Goal: Transaction & Acquisition: Subscribe to service/newsletter

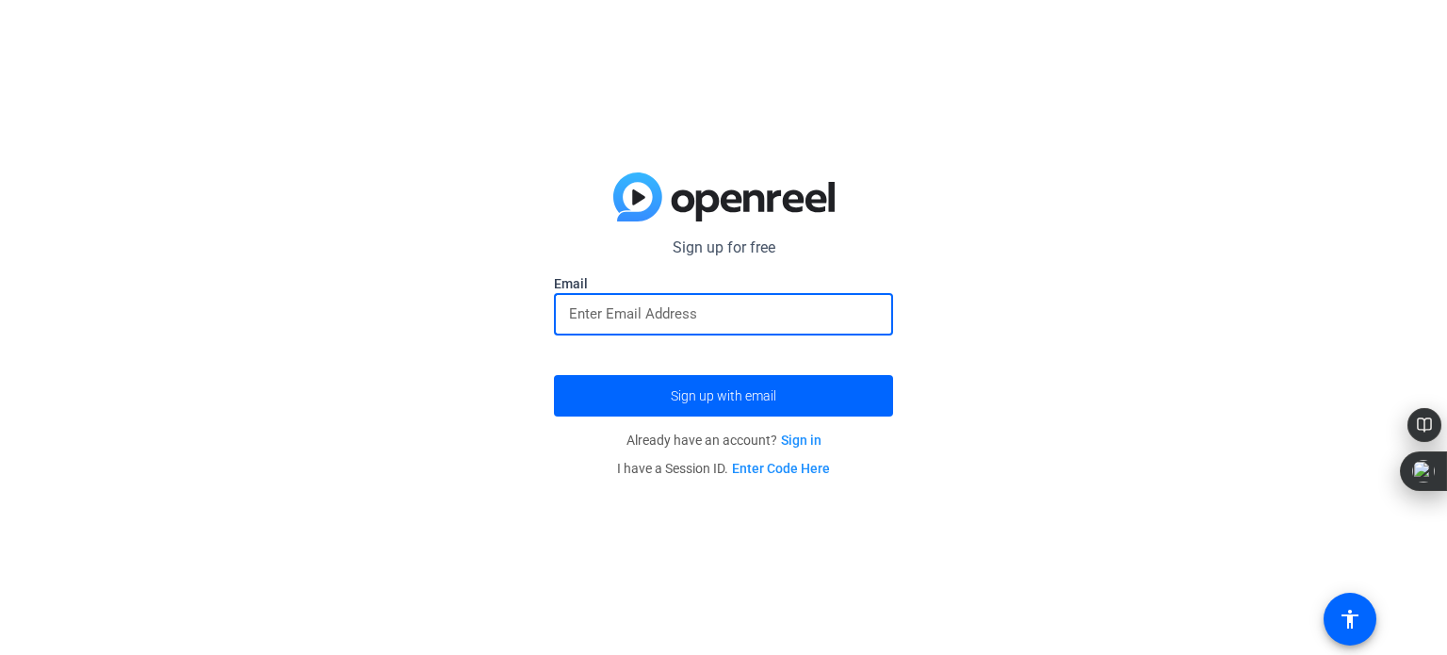
click at [749, 304] on input "email" at bounding box center [723, 313] width 309 height 23
type input "[PERSON_NAME][EMAIL_ADDRESS][PERSON_NAME][DOMAIN_NAME]"
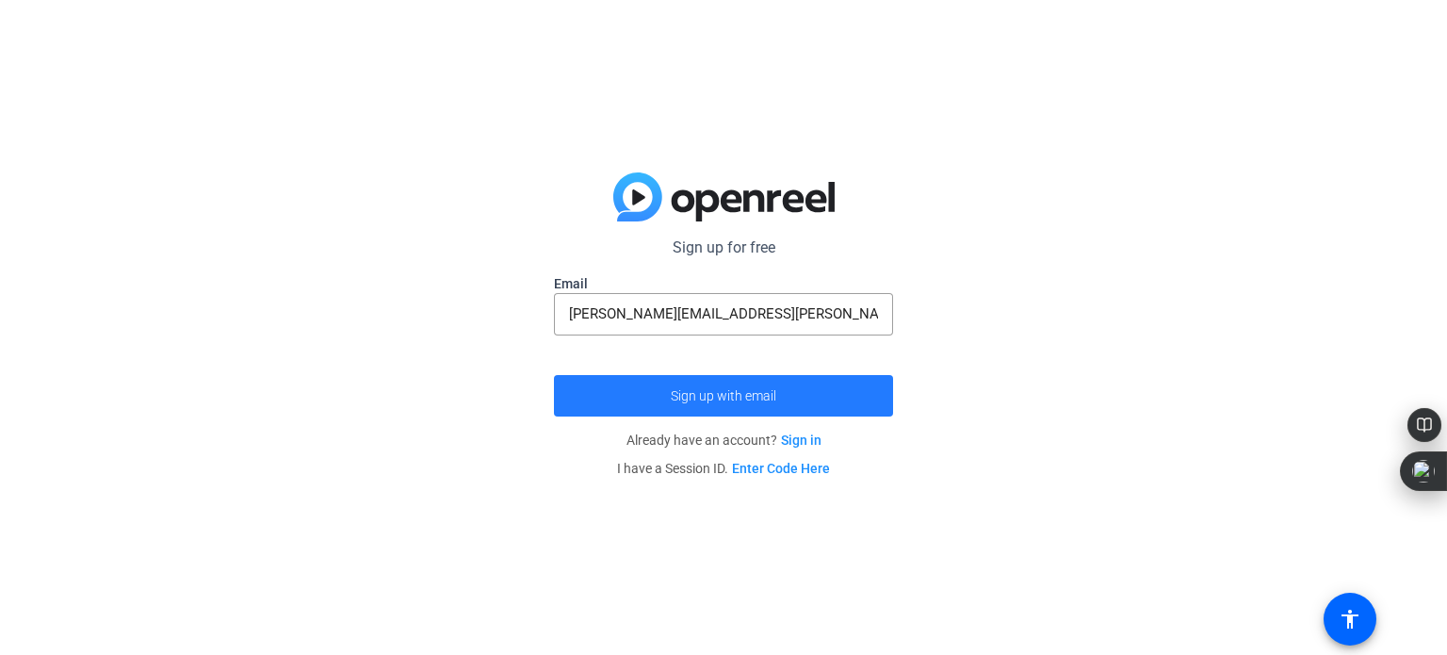
click at [794, 404] on span "submit" at bounding box center [723, 395] width 339 height 45
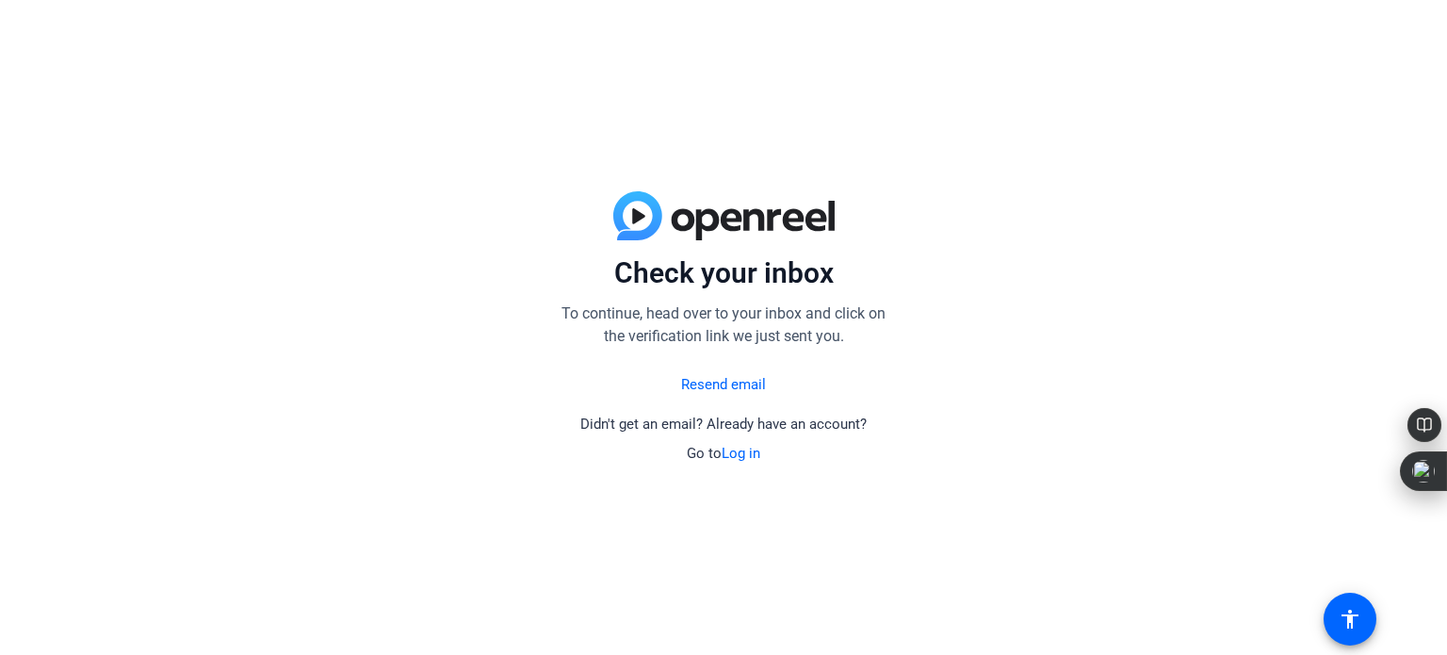
click at [730, 453] on link "Log in" at bounding box center [741, 453] width 39 height 17
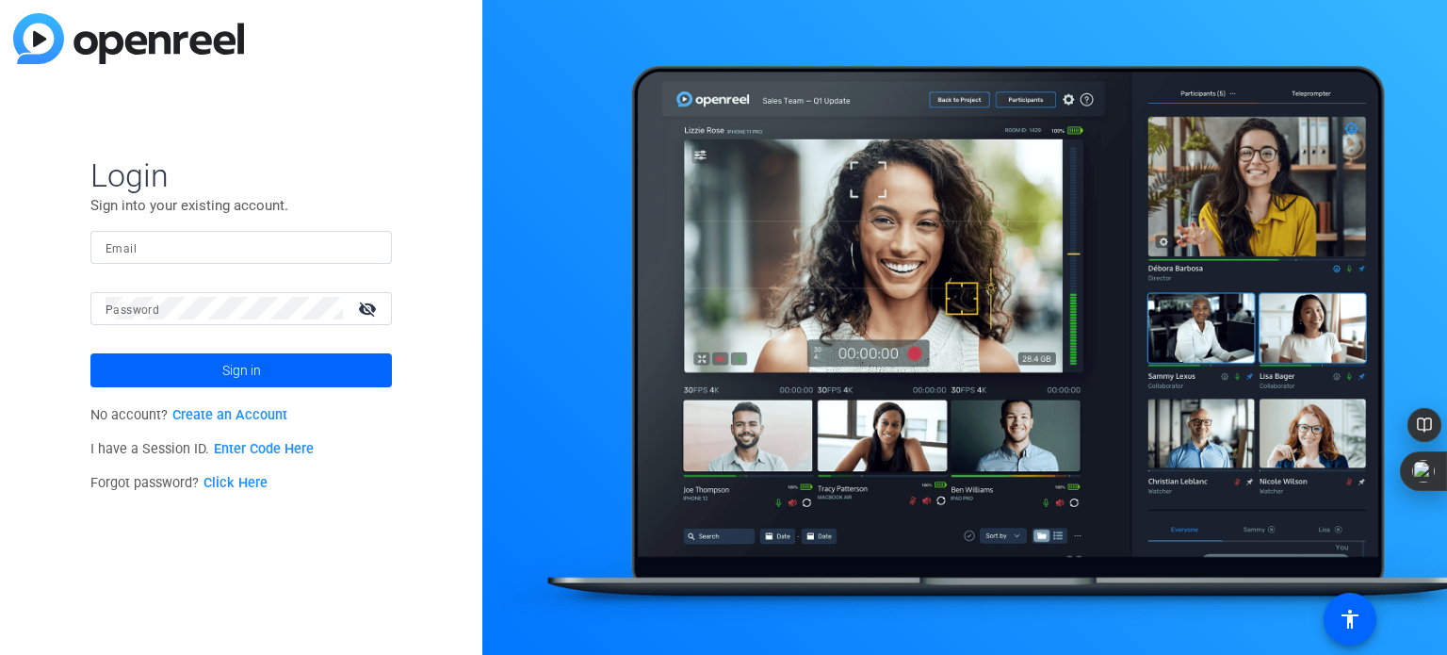
click at [259, 415] on link "Create an Account" at bounding box center [229, 415] width 115 height 16
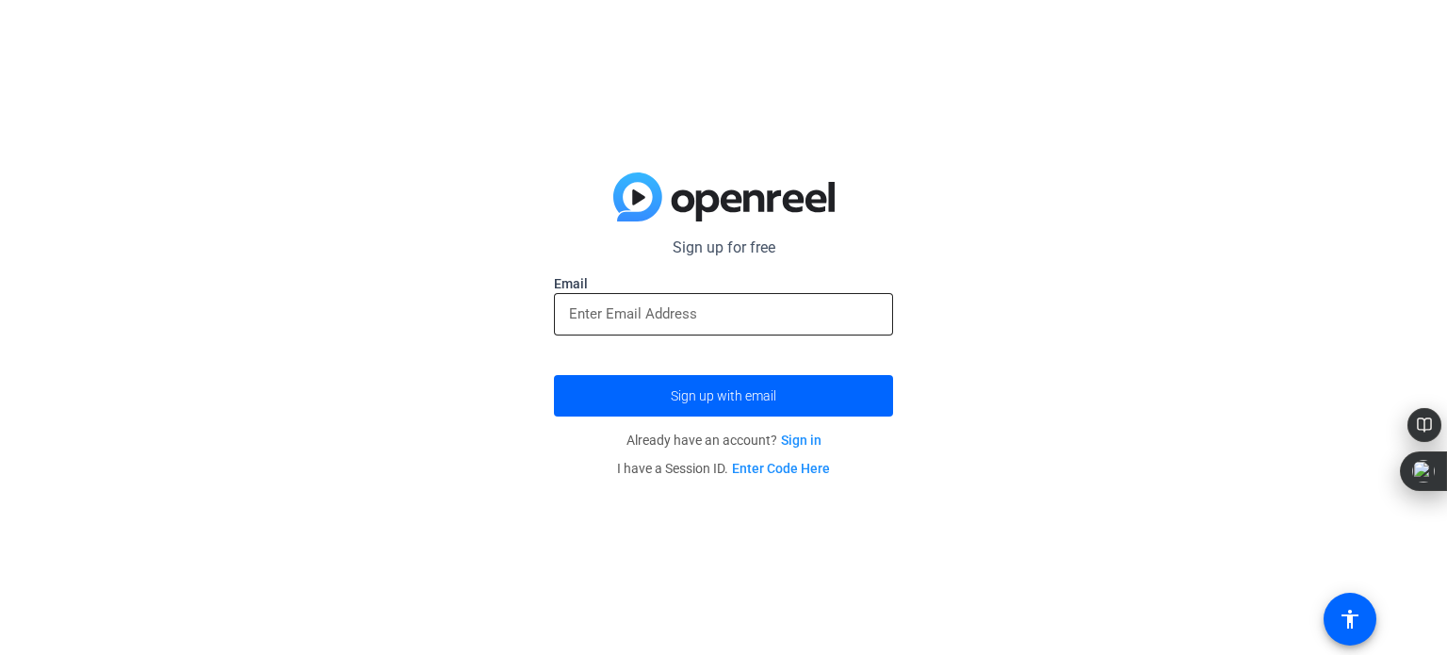
click at [673, 311] on input "email" at bounding box center [723, 313] width 309 height 23
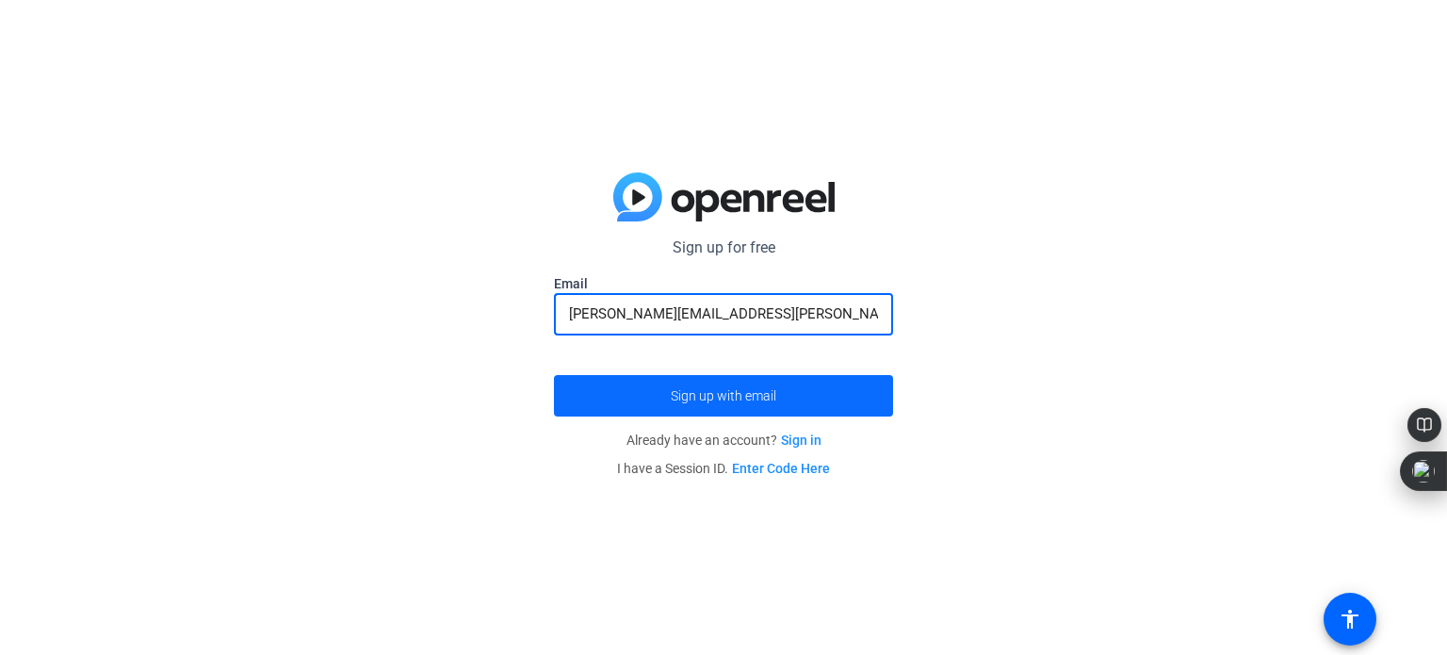
type input "[PERSON_NAME][EMAIL_ADDRESS][PERSON_NAME][DOMAIN_NAME]"
click at [790, 407] on span "submit" at bounding box center [723, 395] width 339 height 45
